Goal: Task Accomplishment & Management: Manage account settings

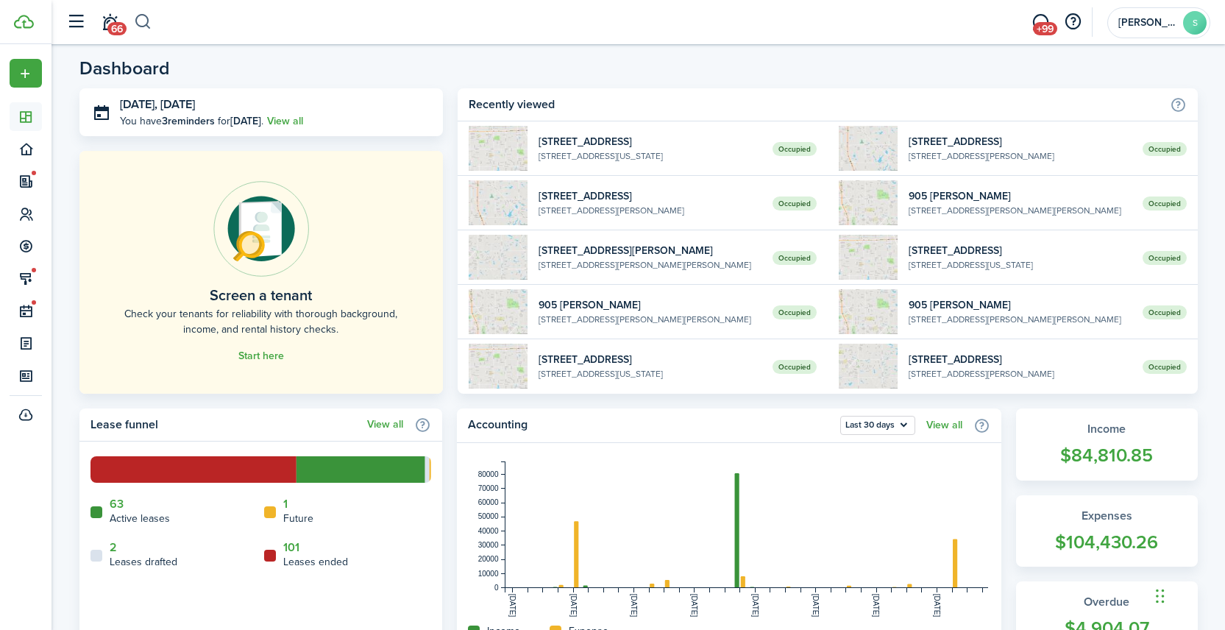
click at [146, 19] on button "button" at bounding box center [143, 22] width 18 height 25
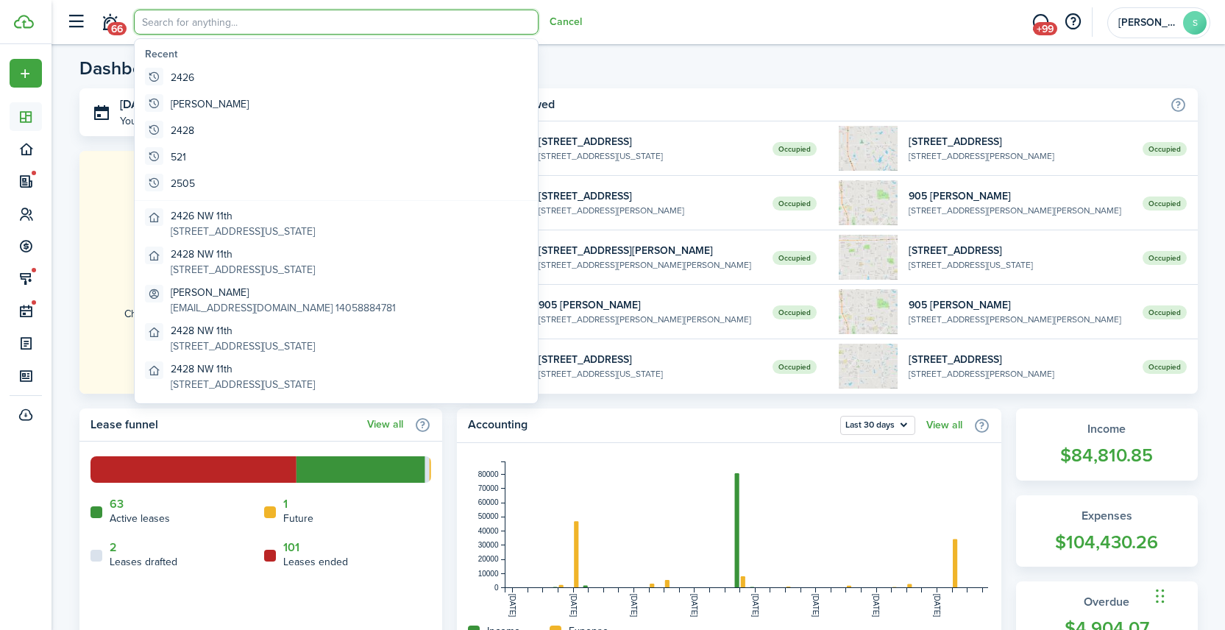
click at [162, 24] on input "search" at bounding box center [336, 22] width 405 height 25
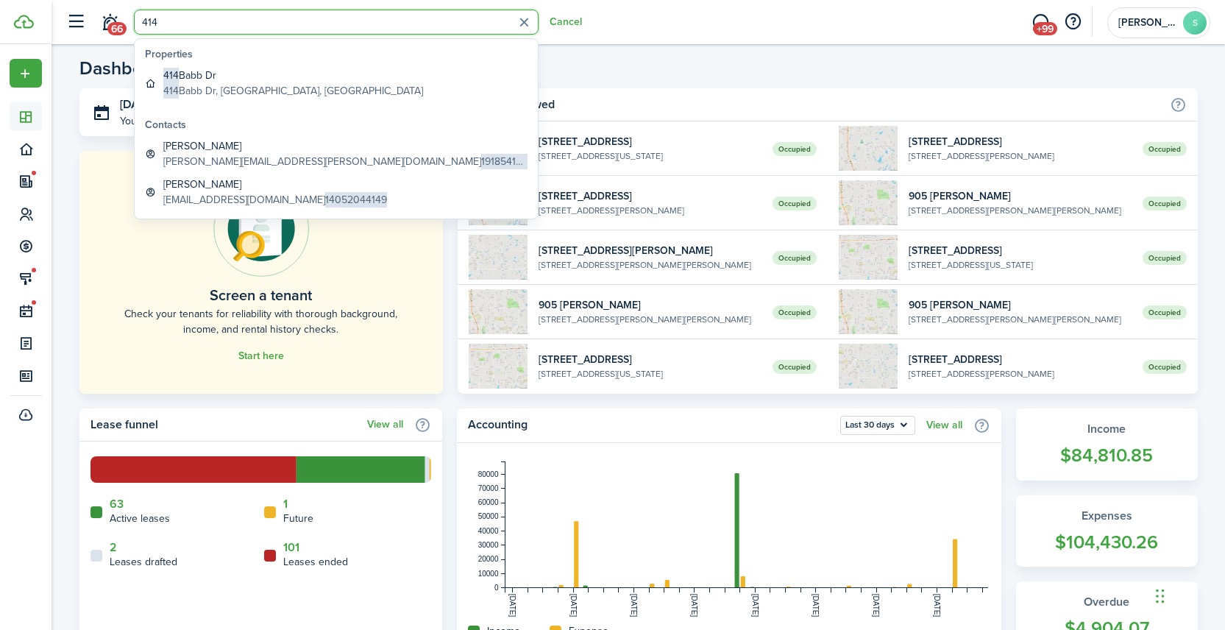
type input "414"
click at [229, 85] on global-search-item-description "[STREET_ADDRESS]" at bounding box center [293, 90] width 260 height 15
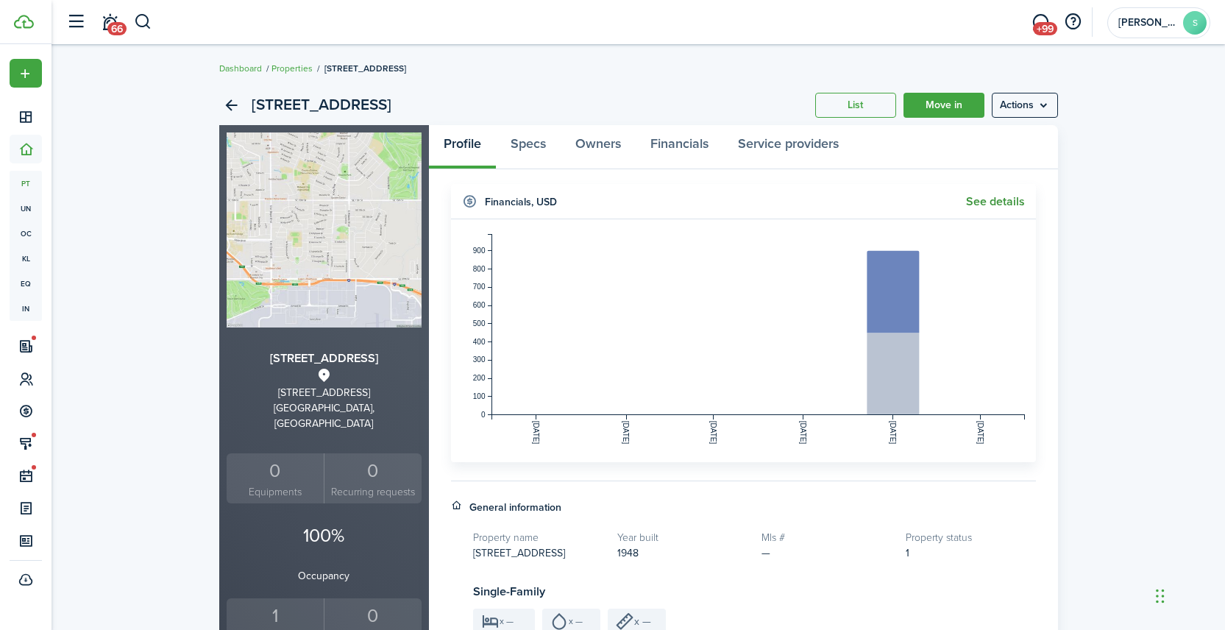
click at [997, 201] on link "See details" at bounding box center [995, 201] width 59 height 13
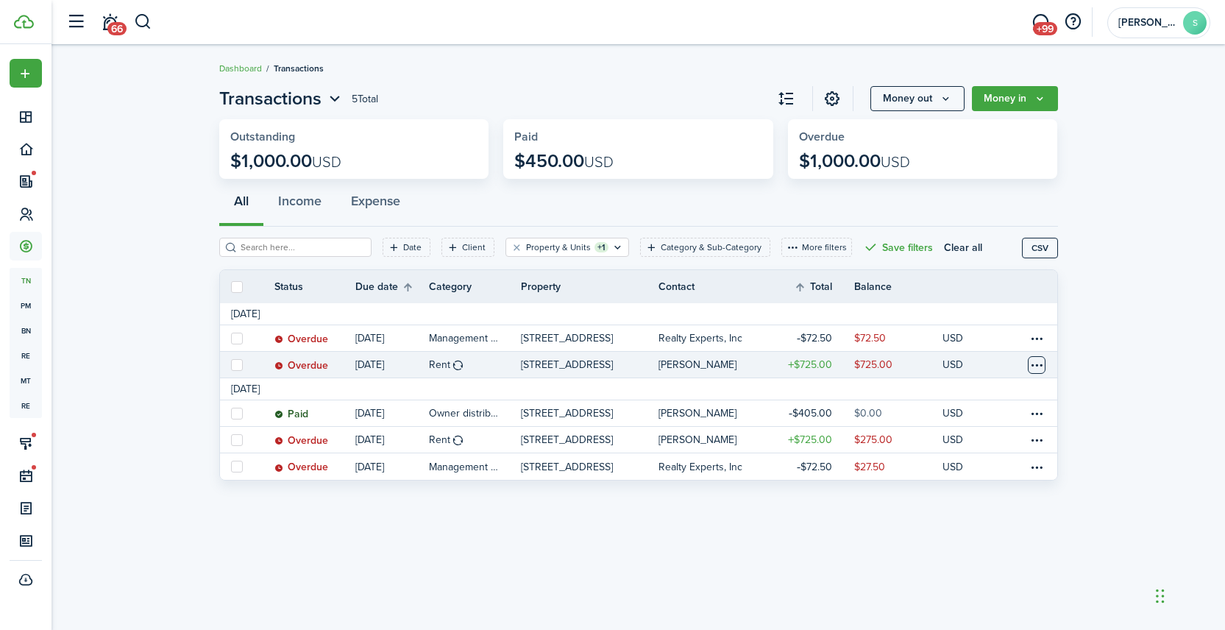
click at [1035, 364] on table-menu-btn-icon at bounding box center [1037, 365] width 18 height 18
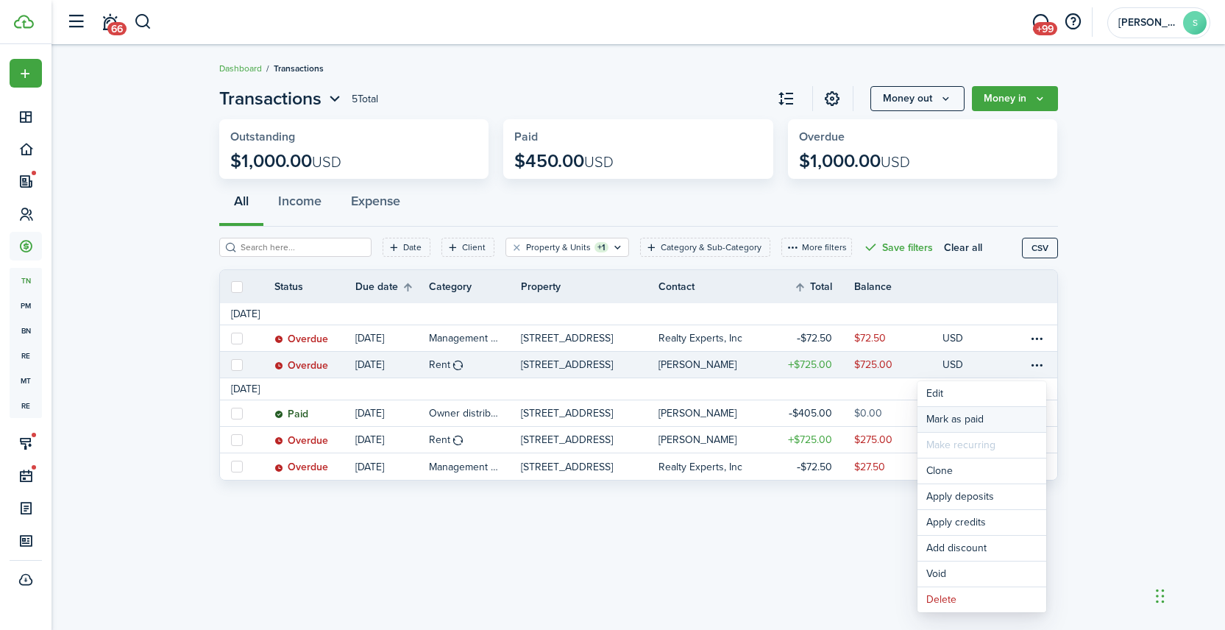
click at [971, 420] on link "Mark as paid" at bounding box center [981, 419] width 129 height 25
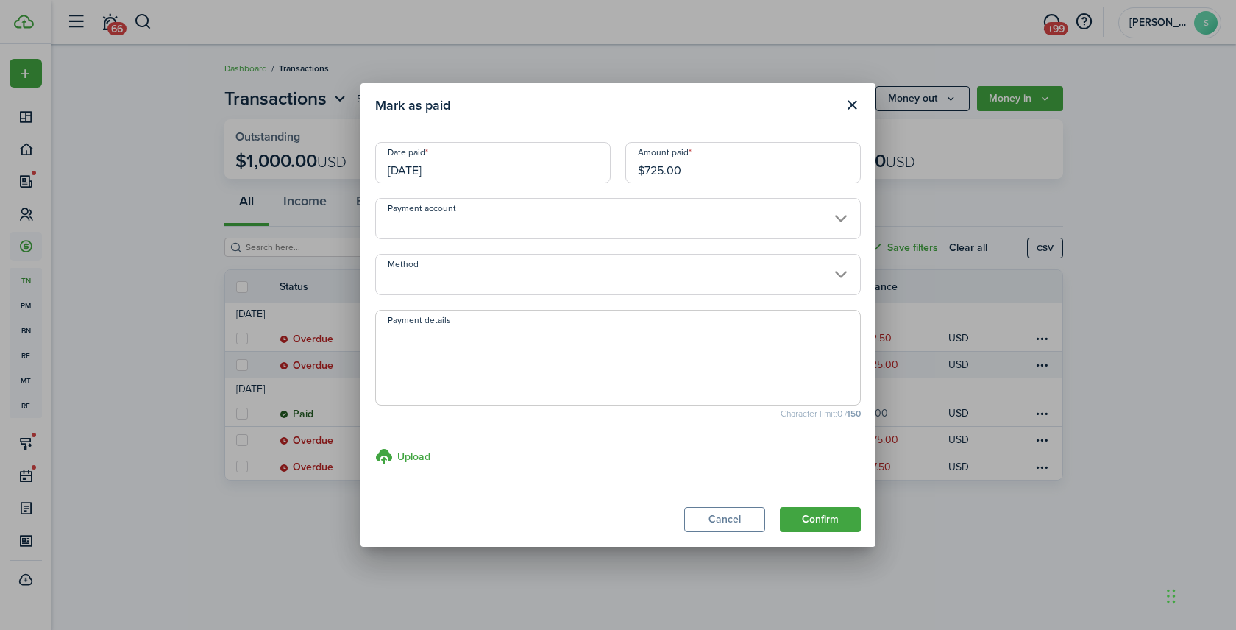
click at [479, 167] on input "[DATE]" at bounding box center [492, 162] width 235 height 41
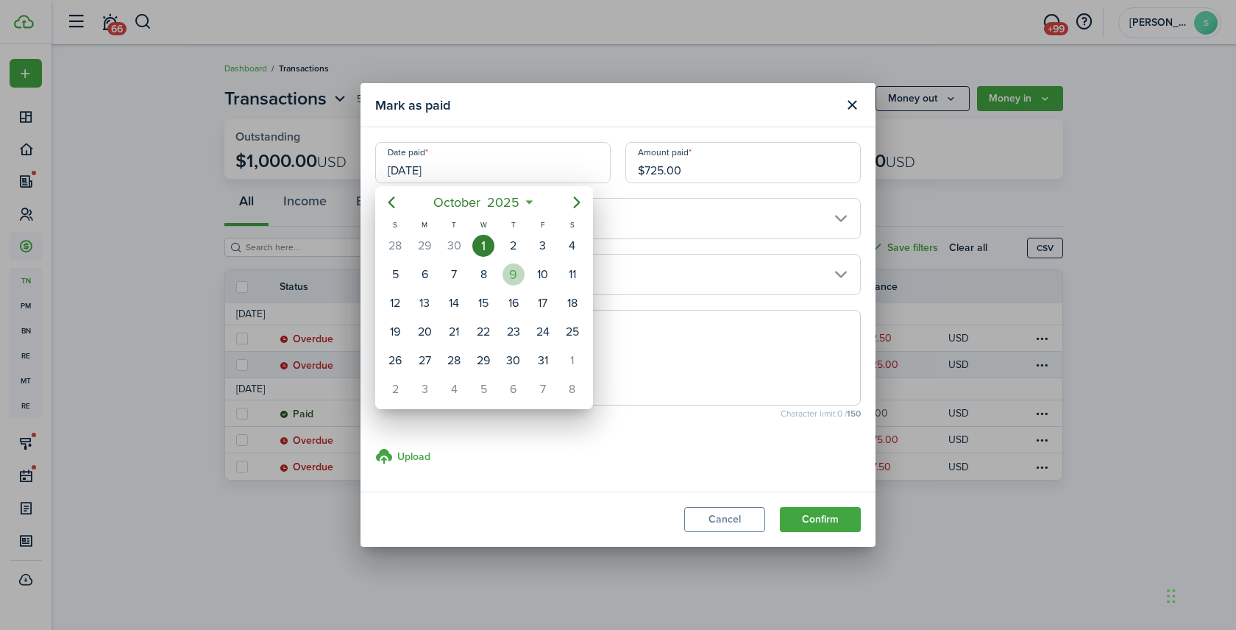
click at [519, 271] on div "9" at bounding box center [513, 274] width 22 height 22
type input "[DATE]"
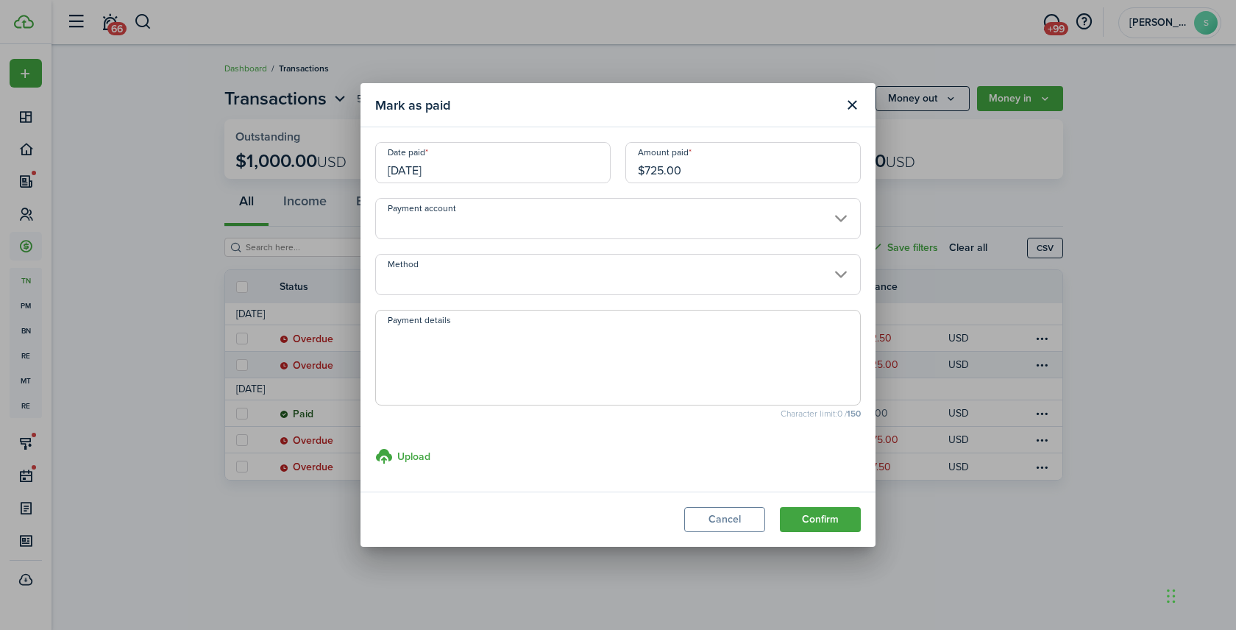
click at [489, 273] on input "Method" at bounding box center [617, 274] width 485 height 41
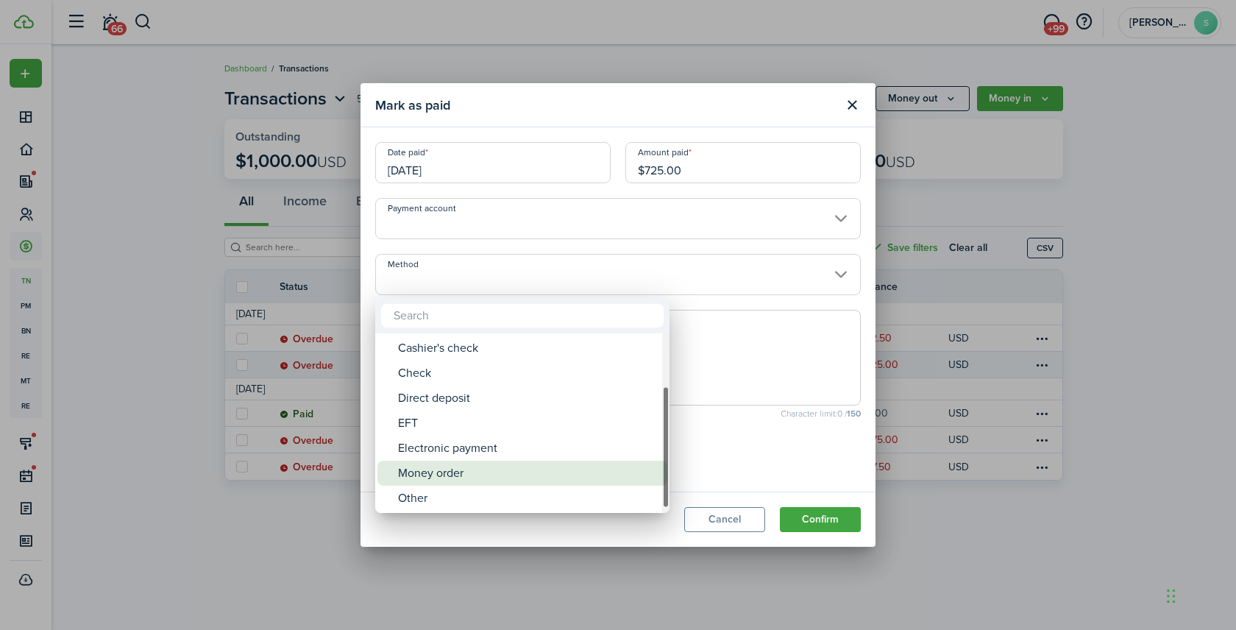
click at [441, 476] on div "Money order" at bounding box center [528, 472] width 260 height 25
type input "Money order"
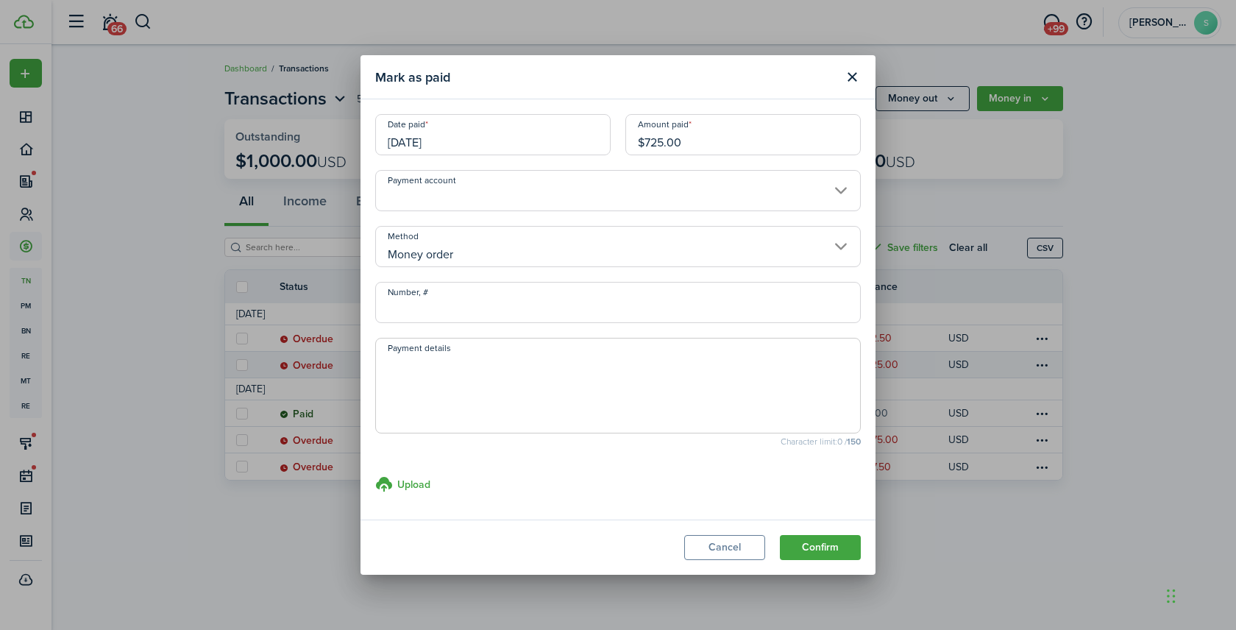
click at [470, 305] on input "Number, #" at bounding box center [617, 302] width 485 height 41
type input "19-775583551 552 553"
click at [807, 552] on button "Confirm" at bounding box center [820, 547] width 81 height 25
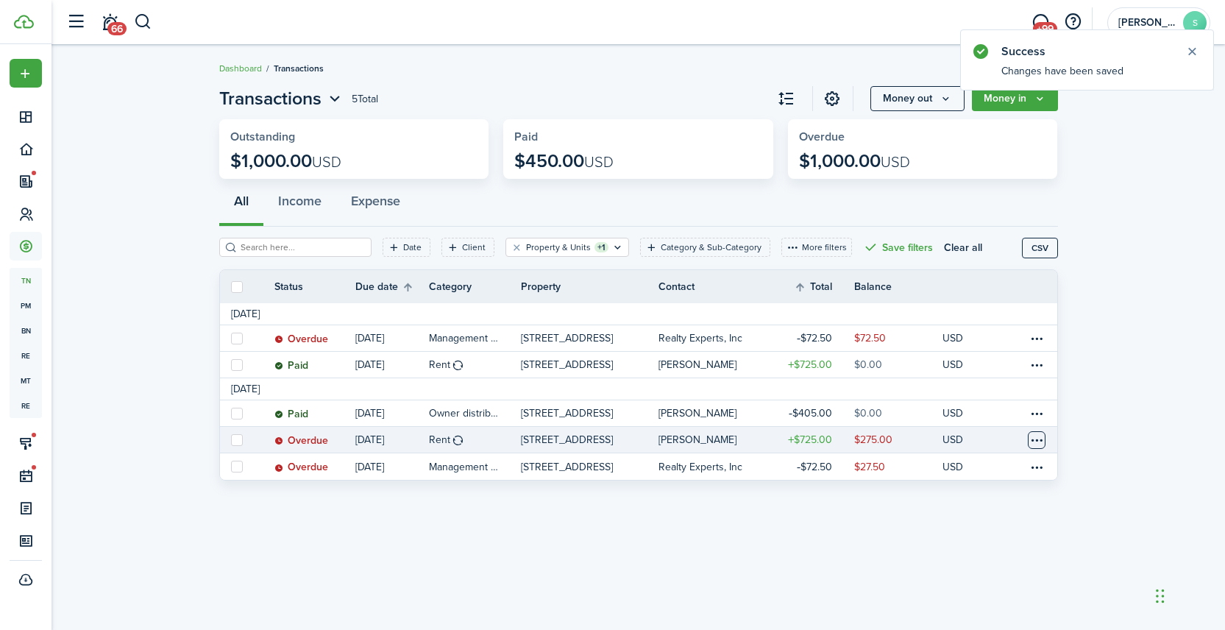
click at [1032, 437] on table-menu-btn-icon at bounding box center [1037, 440] width 18 height 18
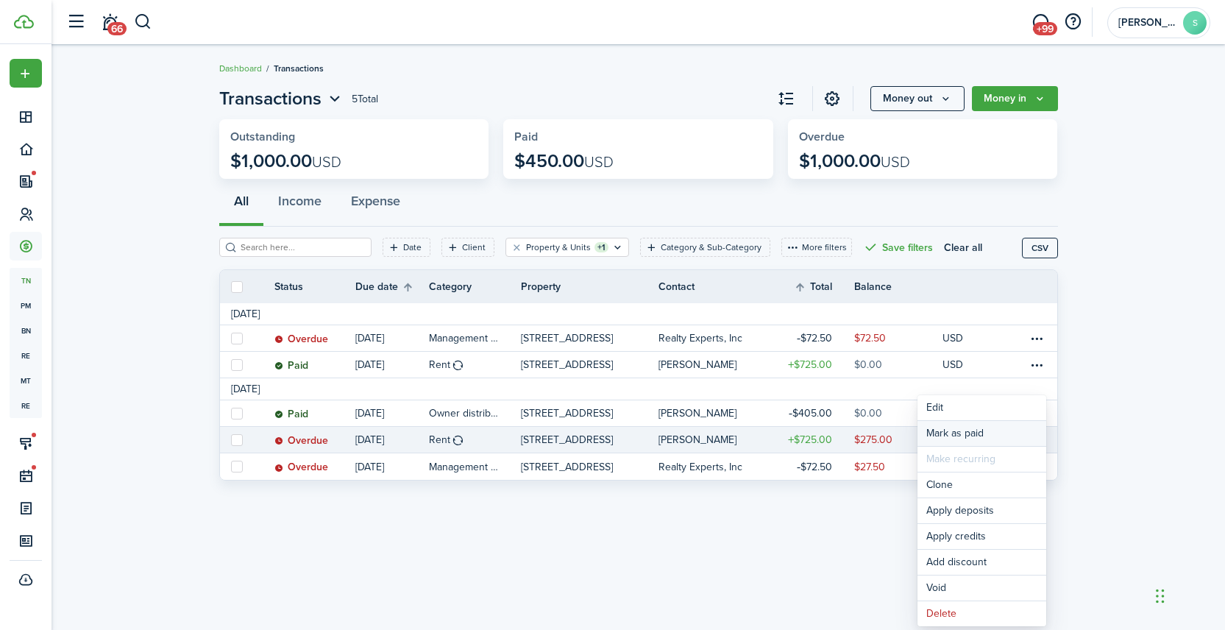
click at [953, 428] on link "Mark as paid" at bounding box center [981, 433] width 129 height 25
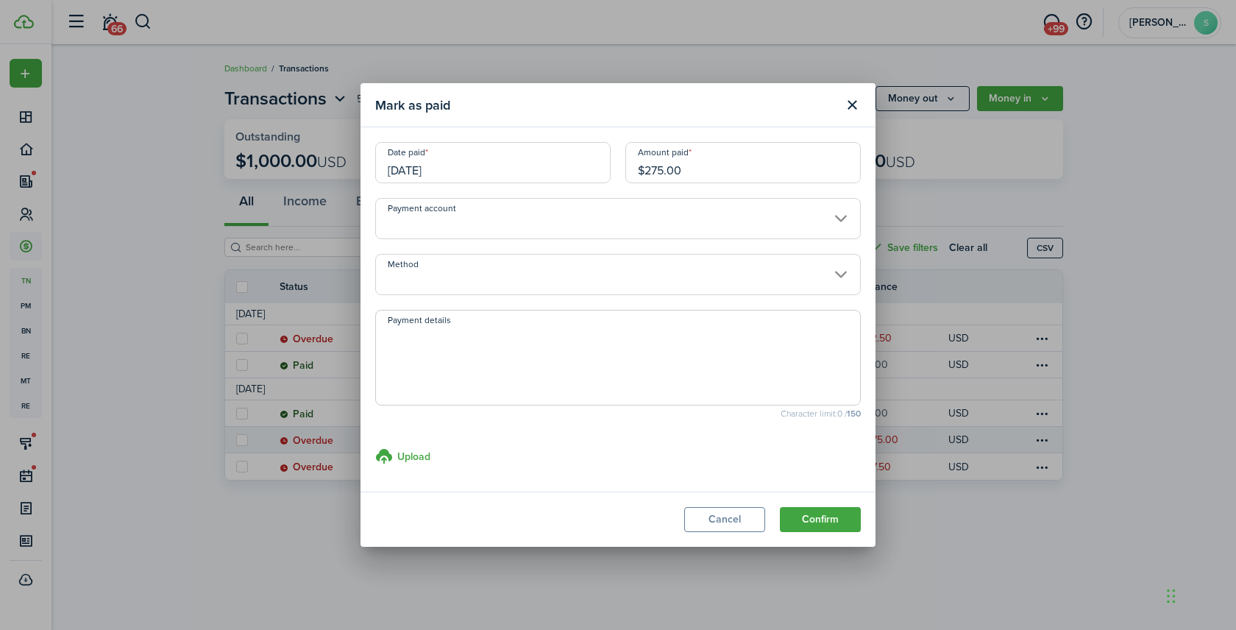
click at [552, 159] on input "[DATE]" at bounding box center [492, 162] width 235 height 41
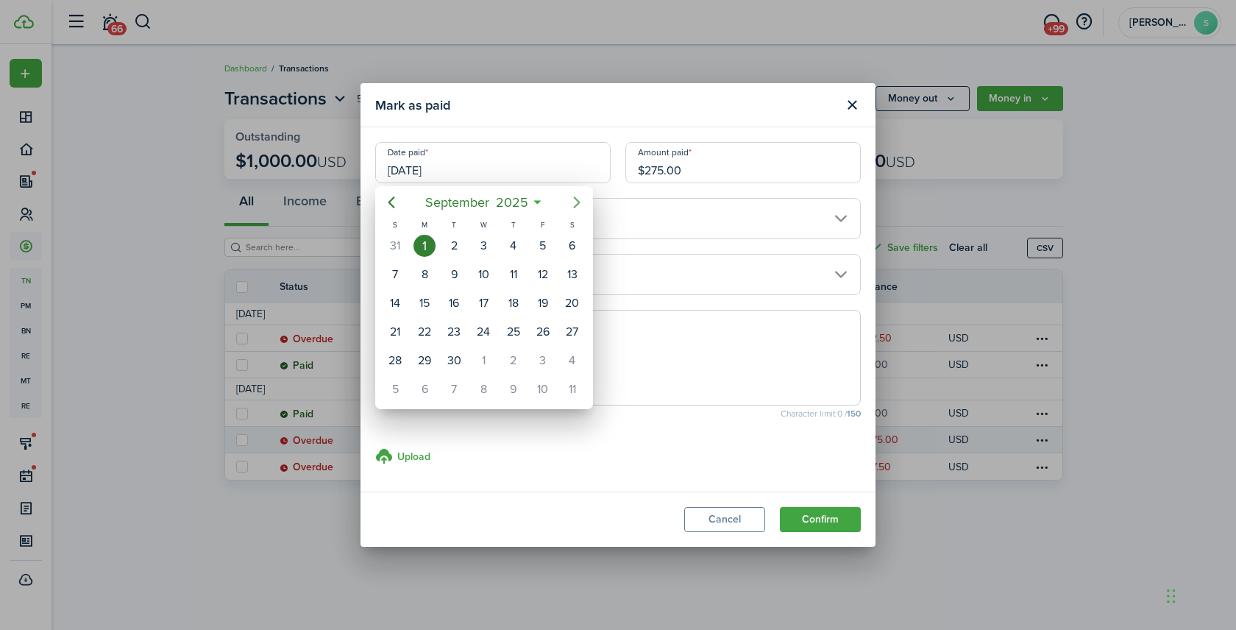
click at [577, 204] on icon "Next page" at bounding box center [577, 202] width 18 height 18
click at [516, 274] on div "9" at bounding box center [513, 274] width 22 height 22
type input "[DATE]"
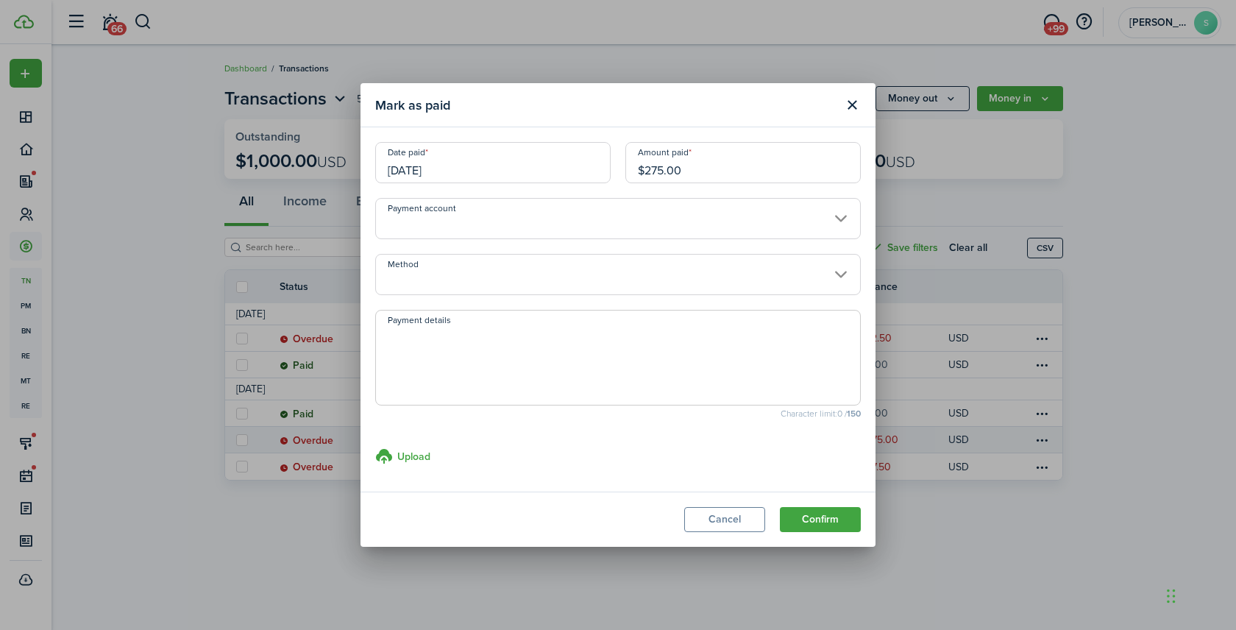
click at [453, 282] on input "Method" at bounding box center [617, 274] width 485 height 41
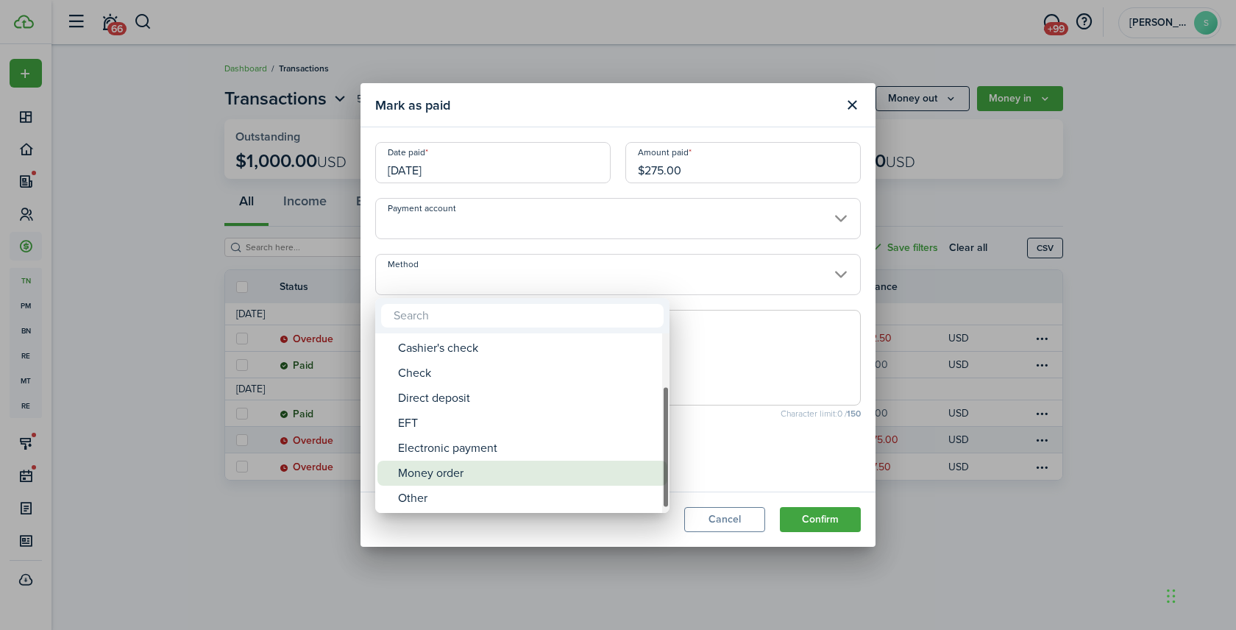
click at [457, 471] on div "Money order" at bounding box center [528, 472] width 260 height 25
type input "Money order"
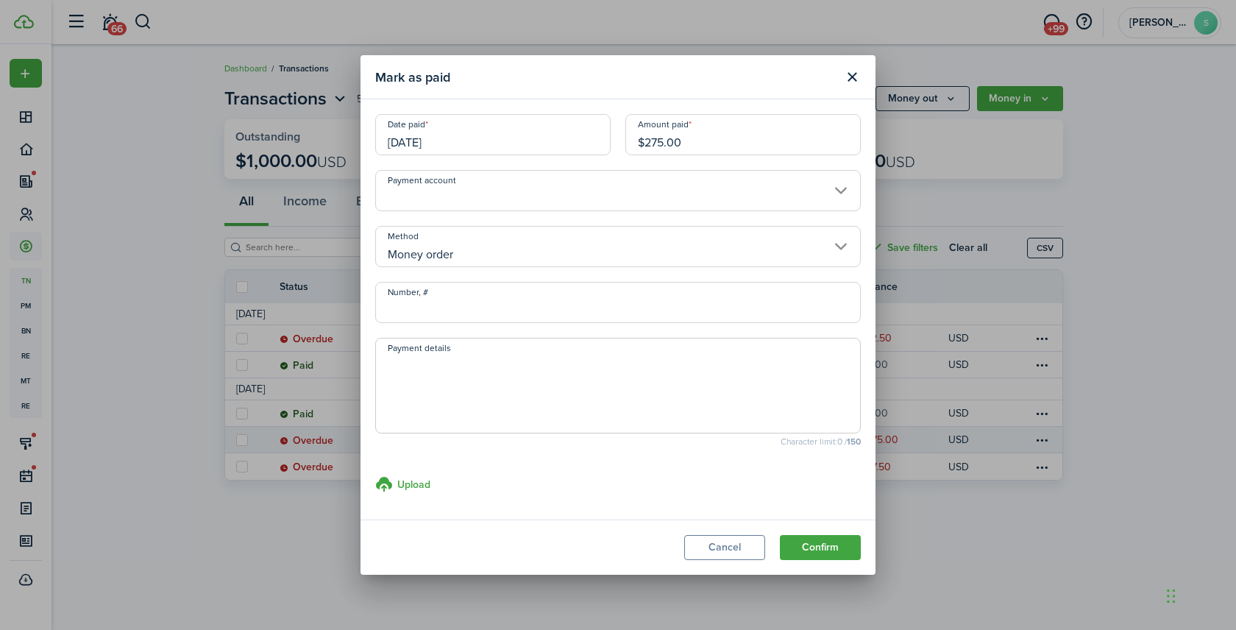
click at [424, 309] on input "Number, #" at bounding box center [617, 302] width 485 height 41
type input "19-775583551 552 553"
click at [818, 549] on button "Confirm" at bounding box center [820, 547] width 81 height 25
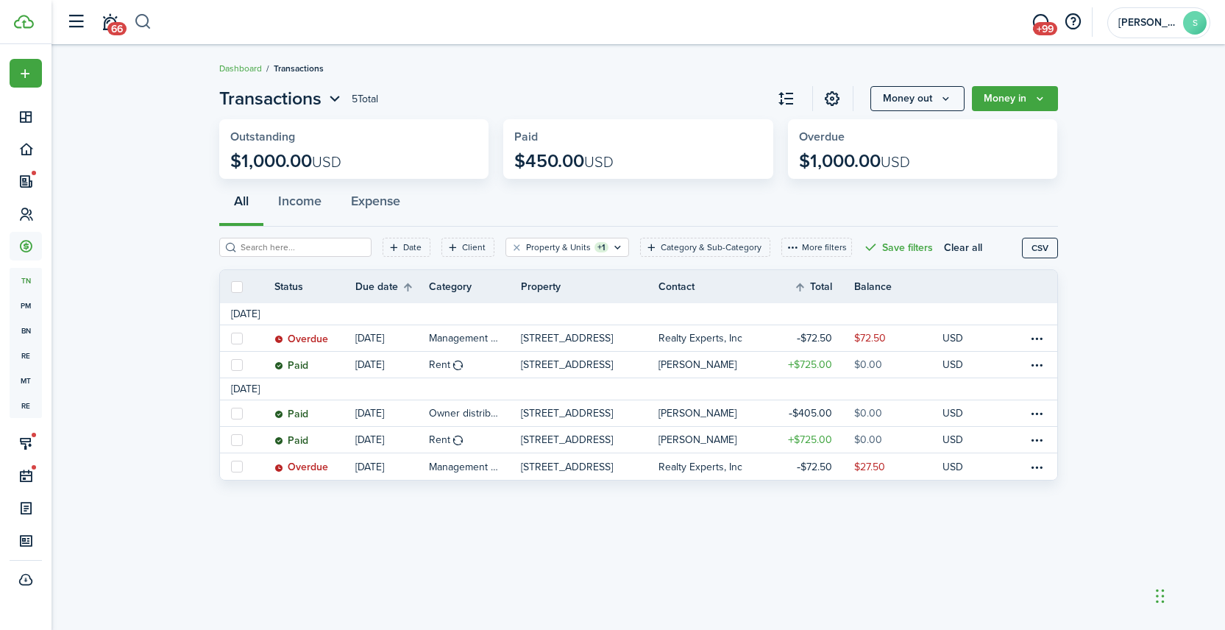
click at [143, 18] on button "button" at bounding box center [143, 22] width 18 height 25
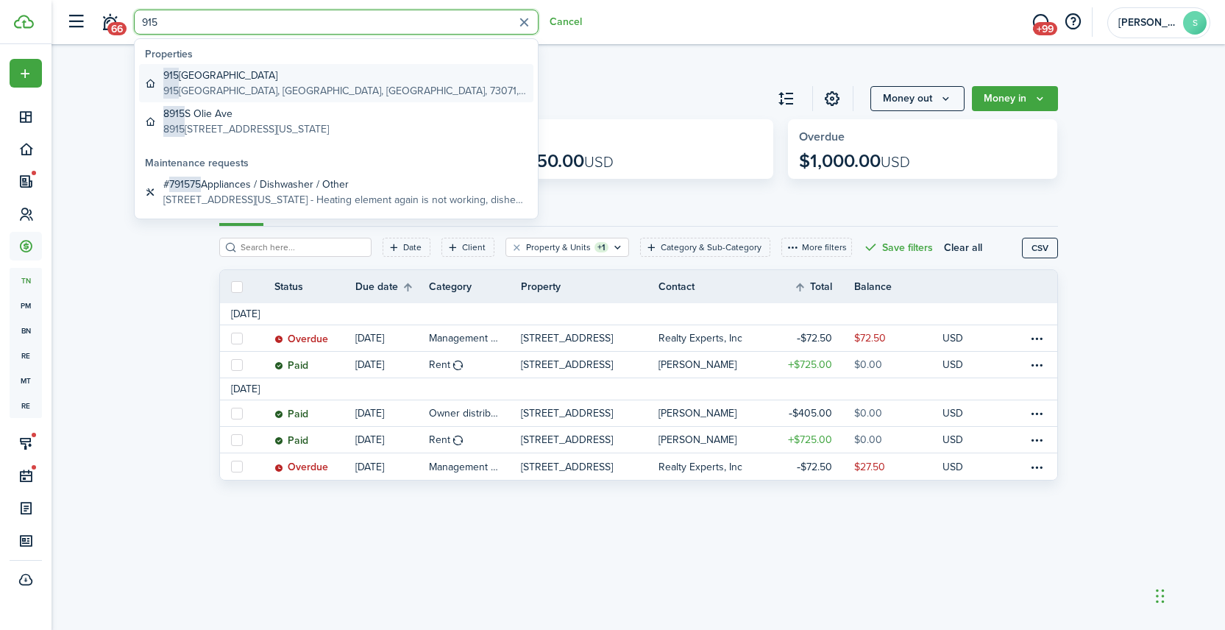
type input "915"
click at [251, 77] on global-search-item-title "[STREET_ADDRESS]" at bounding box center [345, 75] width 364 height 15
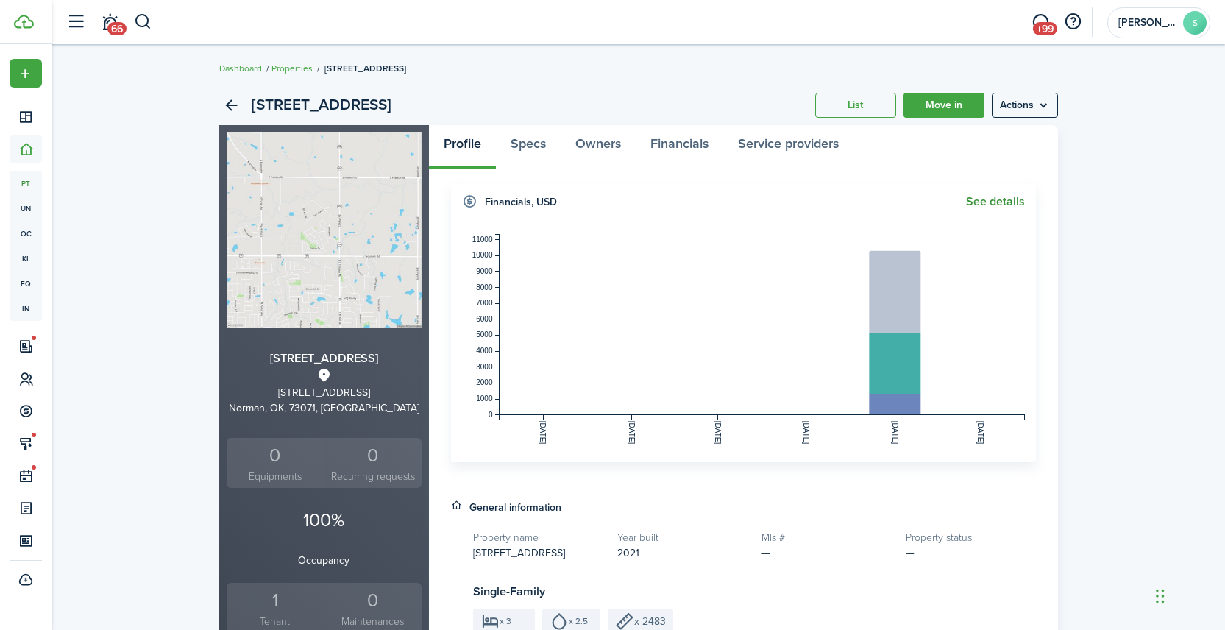
click at [1008, 201] on link "See details" at bounding box center [995, 201] width 59 height 13
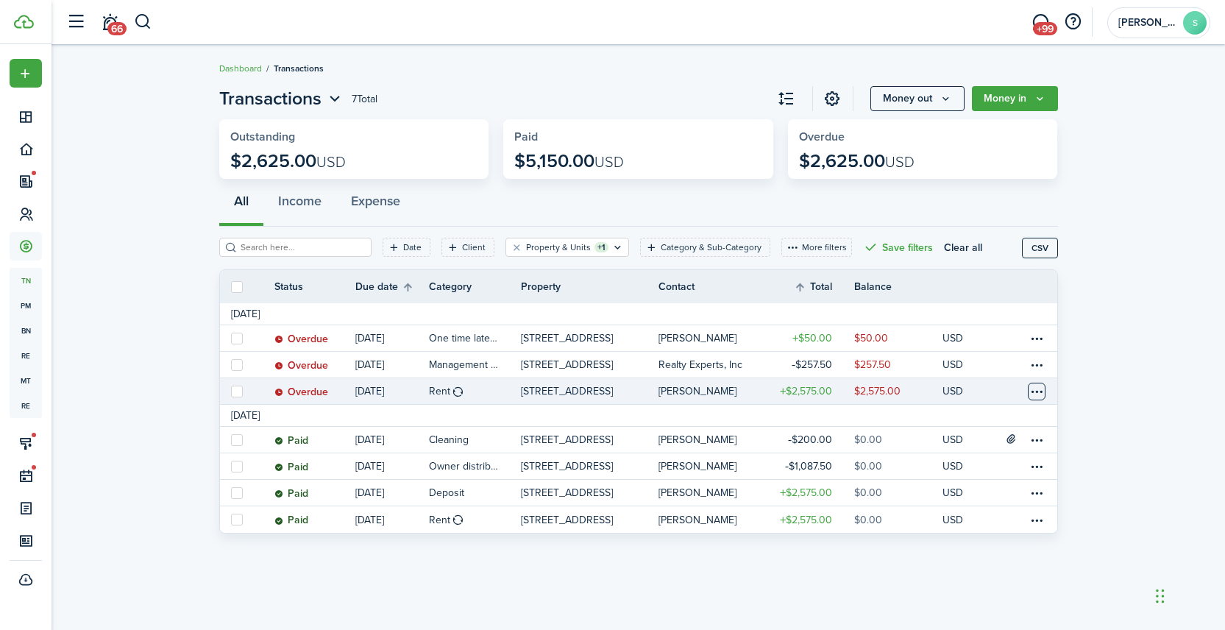
click at [1036, 391] on table-menu-btn-icon at bounding box center [1037, 392] width 18 height 18
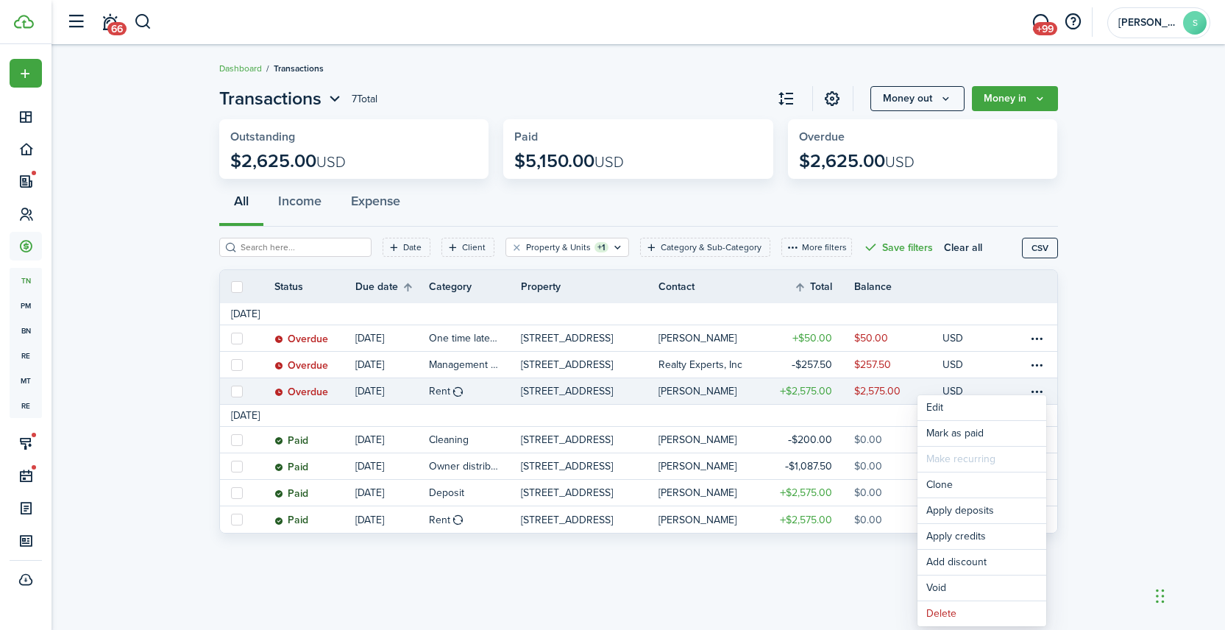
scroll to position [15, 0]
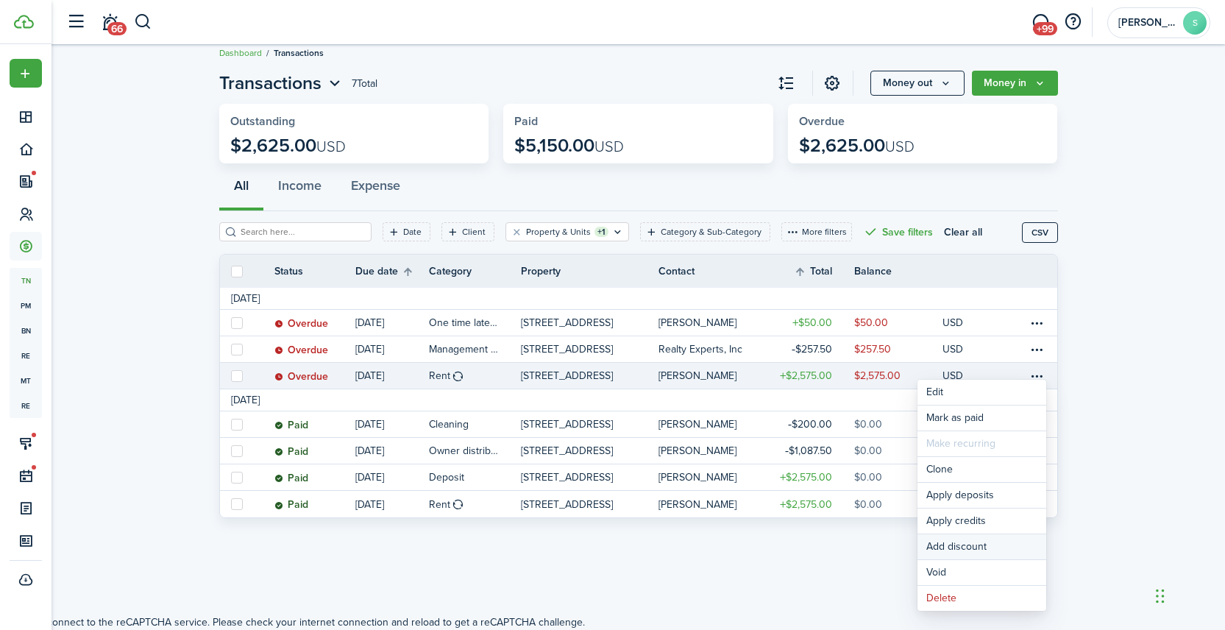
click at [978, 544] on button "Add discount" at bounding box center [981, 546] width 129 height 25
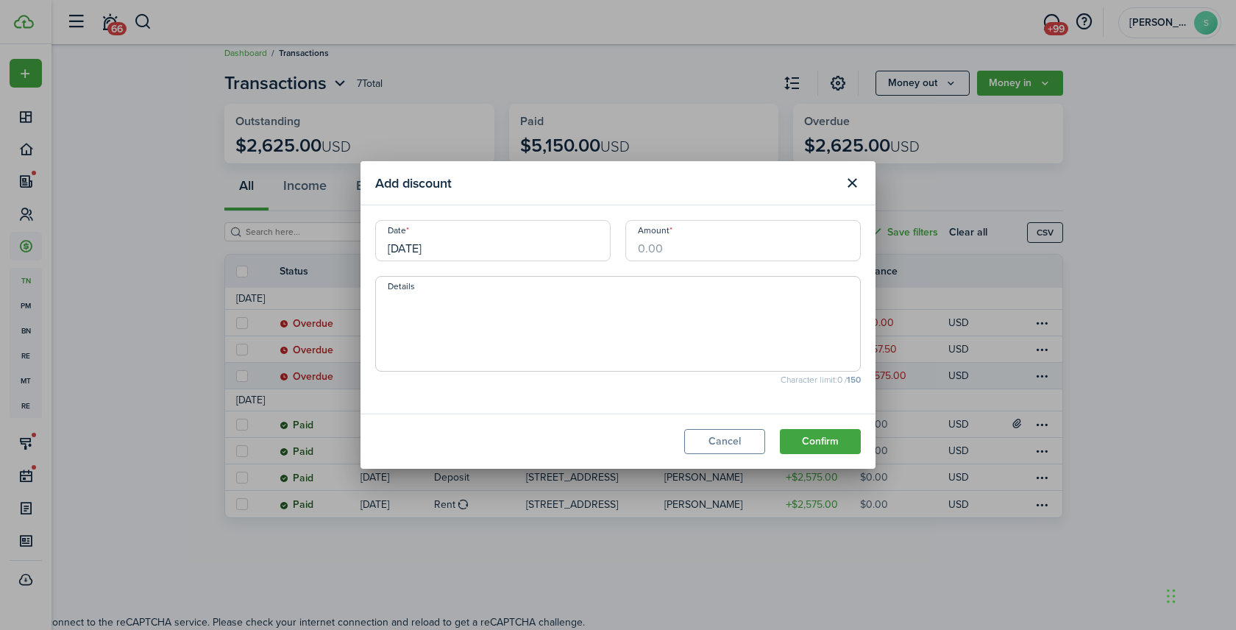
click at [683, 245] on input "Amount" at bounding box center [742, 240] width 235 height 41
type input "$"
type input "$1,545.00"
click at [658, 342] on textarea "Details" at bounding box center [618, 328] width 484 height 71
type textarea "[DATE] pro-rated"
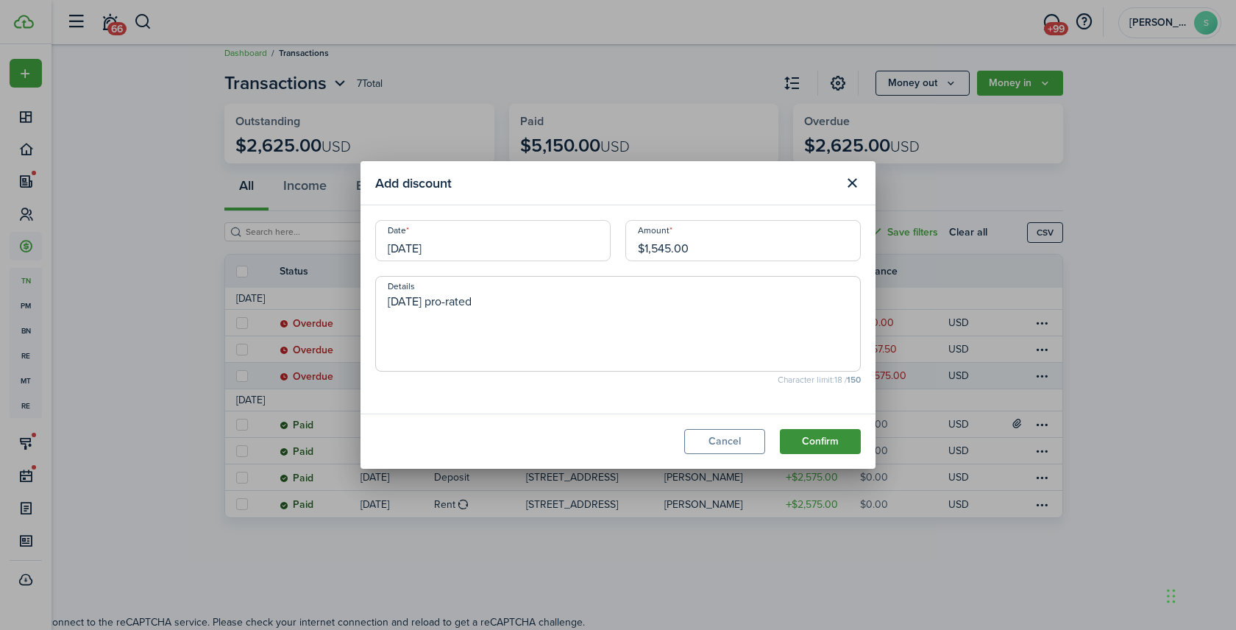
click at [829, 441] on button "Confirm" at bounding box center [820, 441] width 81 height 25
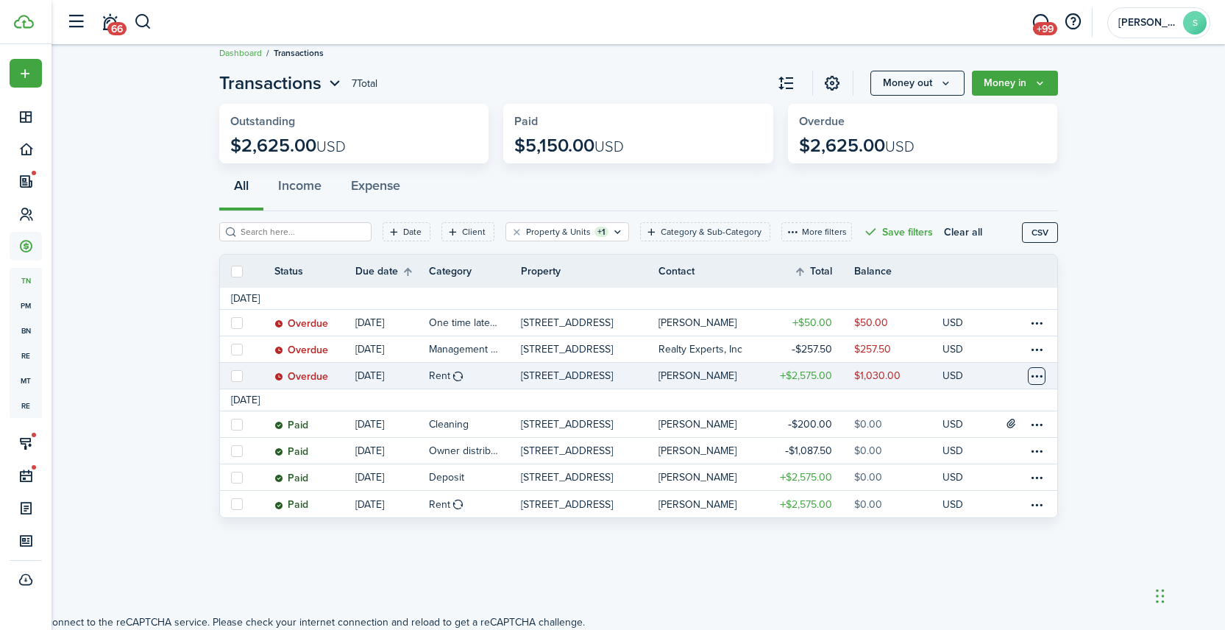
click at [1035, 380] on table-menu-btn-icon at bounding box center [1037, 376] width 18 height 18
click at [966, 431] on link "Mark as paid" at bounding box center [981, 430] width 129 height 25
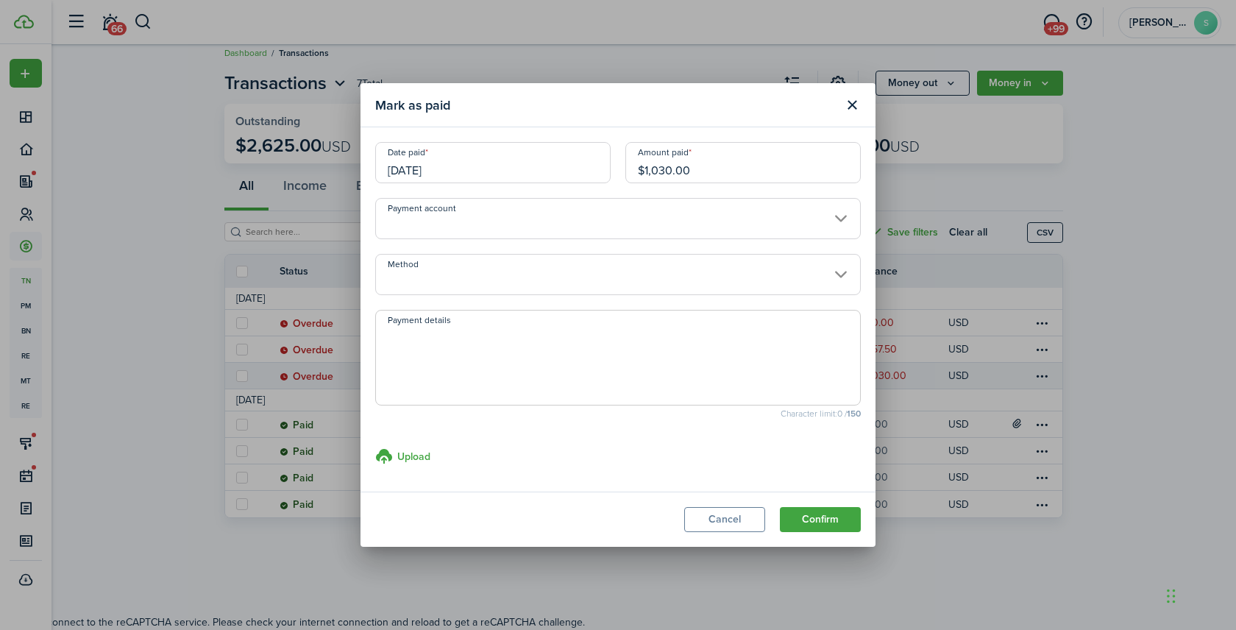
click at [469, 177] on input "[DATE]" at bounding box center [492, 162] width 235 height 41
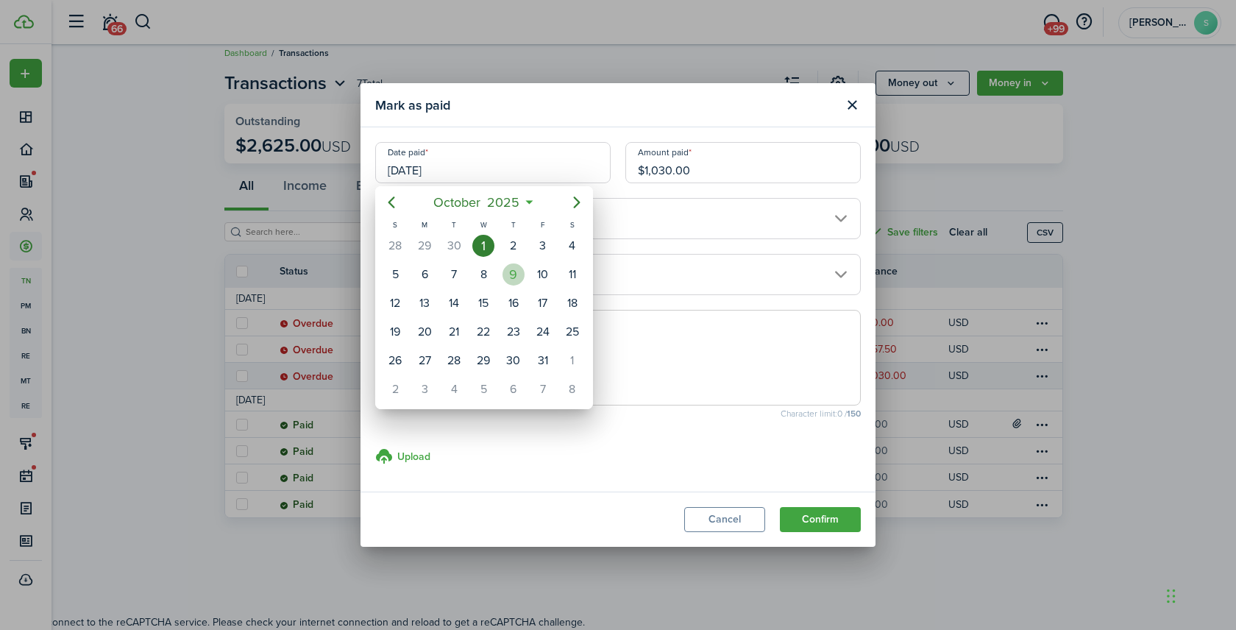
click at [513, 272] on div "9" at bounding box center [513, 274] width 22 height 22
type input "[DATE]"
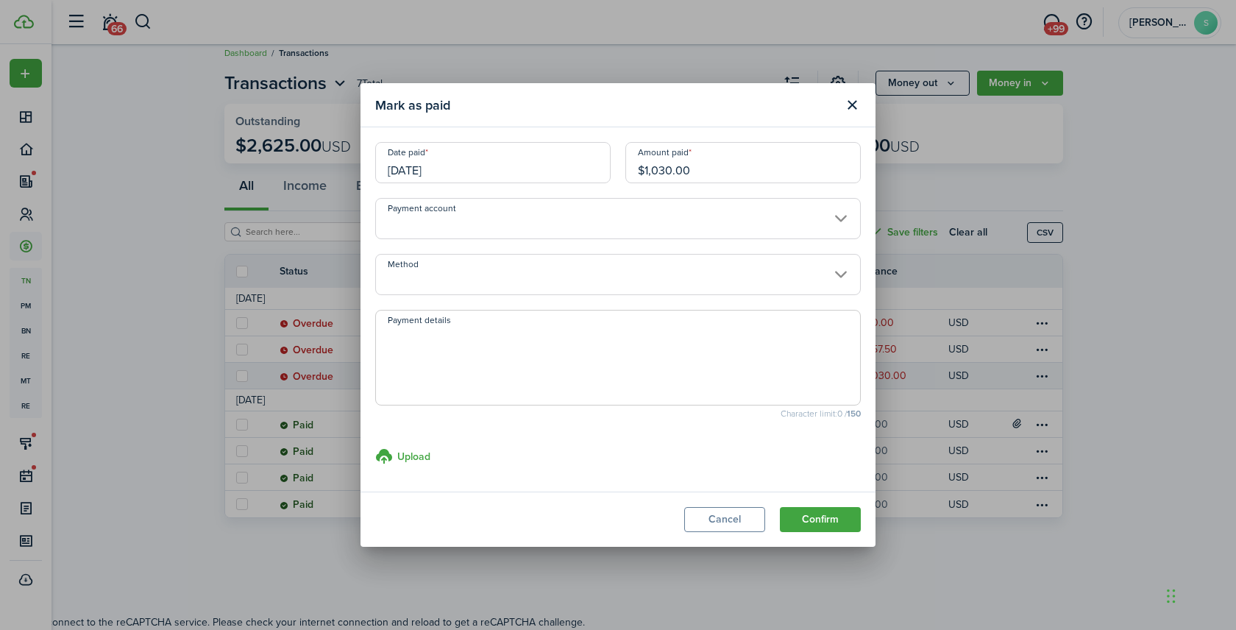
click at [466, 271] on input "Method" at bounding box center [617, 274] width 485 height 41
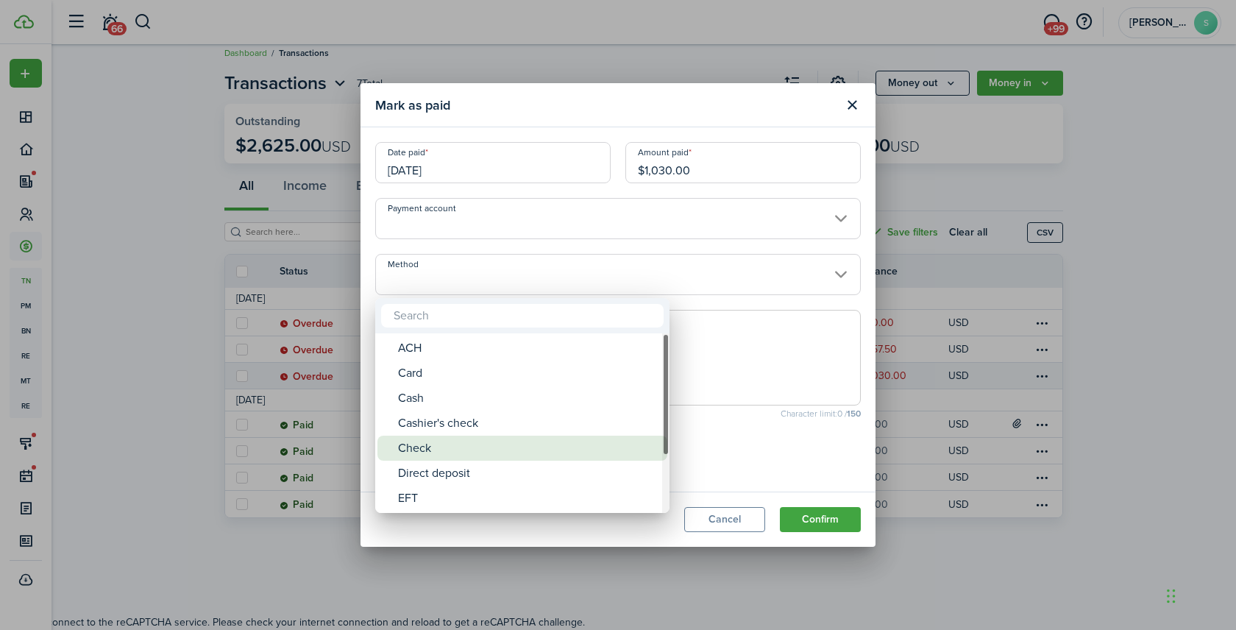
click at [435, 438] on div "Check" at bounding box center [528, 447] width 260 height 25
type input "Check"
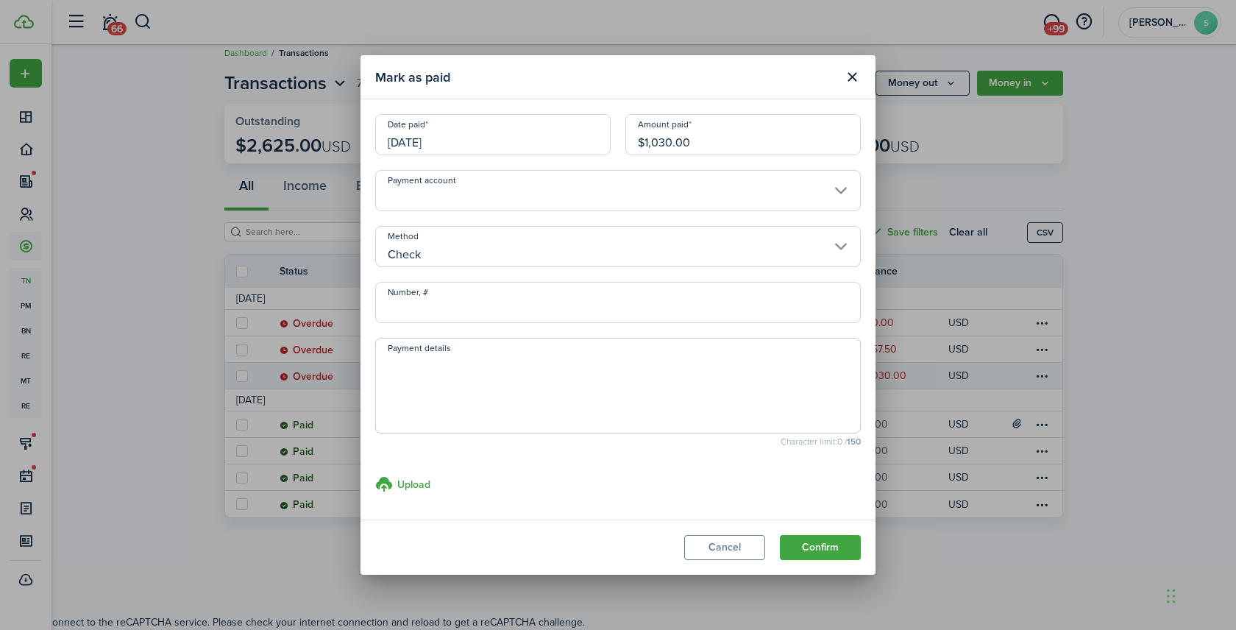
click at [440, 302] on input "Number, #" at bounding box center [617, 302] width 485 height 41
type input "1287"
click at [825, 548] on button "Confirm" at bounding box center [820, 547] width 81 height 25
